Goal: Find specific page/section: Find specific page/section

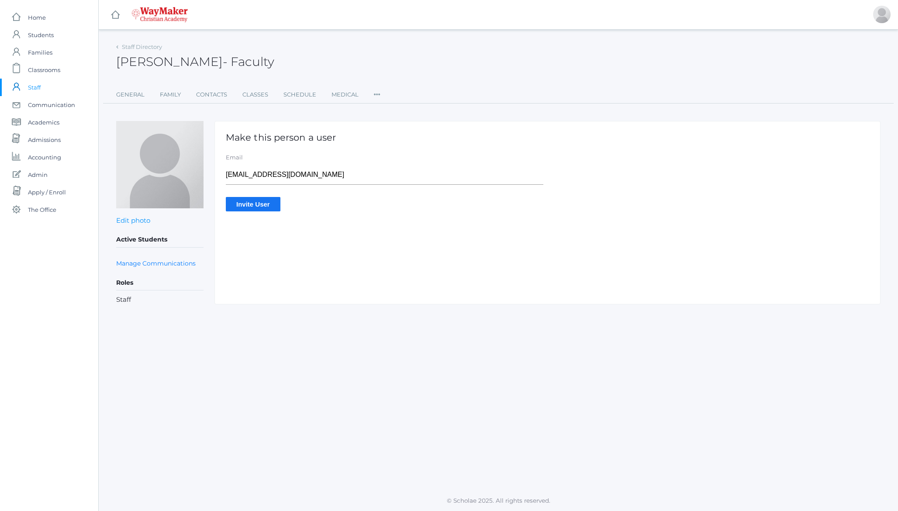
click at [192, 63] on h2 "Alexia Hemingway - Faculty" at bounding box center [195, 62] width 158 height 14
click at [181, 66] on h2 "Alexia Hemingway - Faculty" at bounding box center [195, 62] width 158 height 14
click at [42, 173] on span "Admin" at bounding box center [38, 174] width 20 height 17
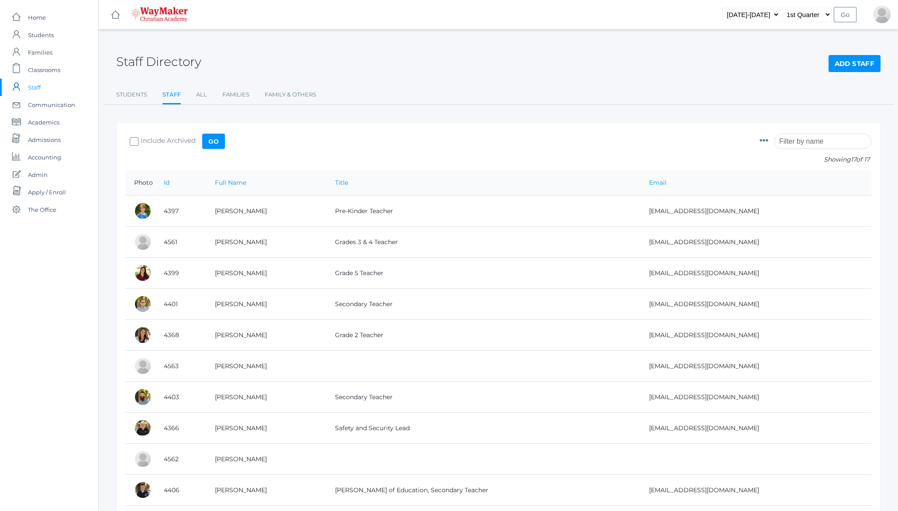
scroll to position [268, 0]
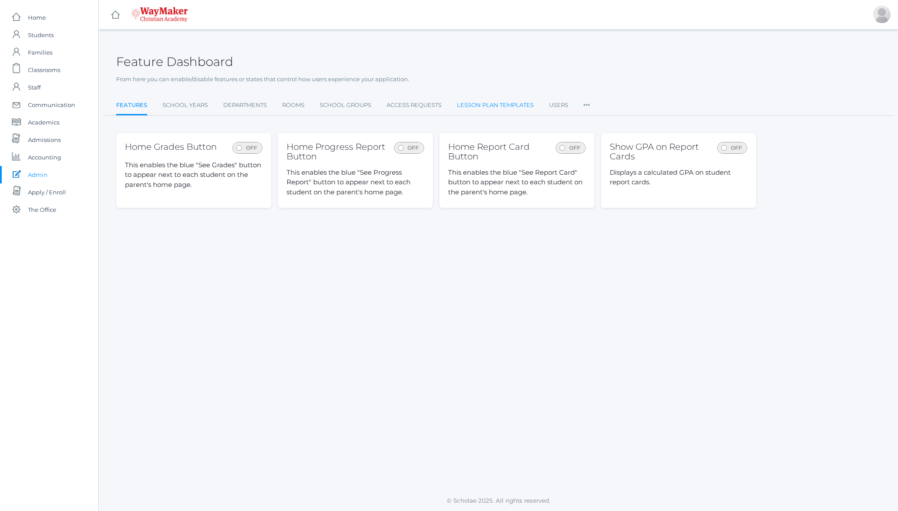
click at [495, 107] on link "Lesson Plan Templates" at bounding box center [495, 105] width 77 height 17
